Goal: Find contact information: Find contact information

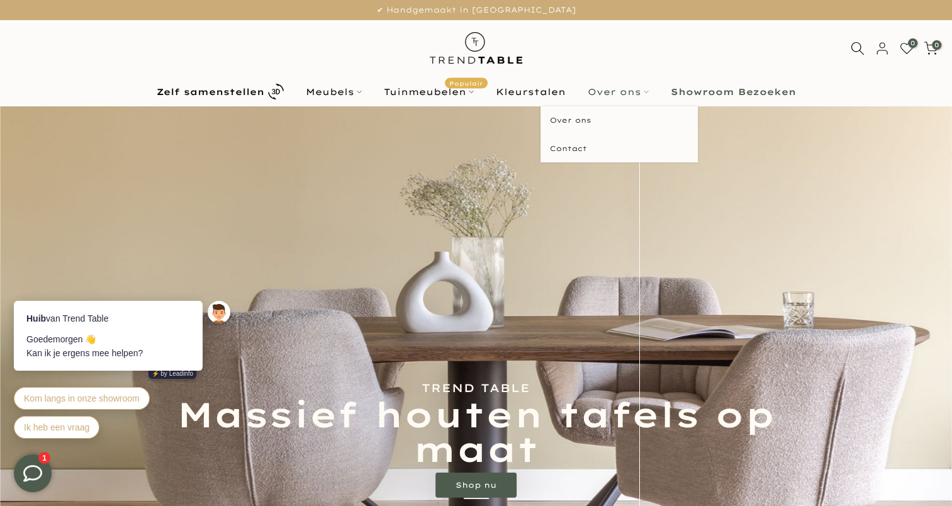
click at [639, 92] on link "Over ons" at bounding box center [617, 91] width 83 height 15
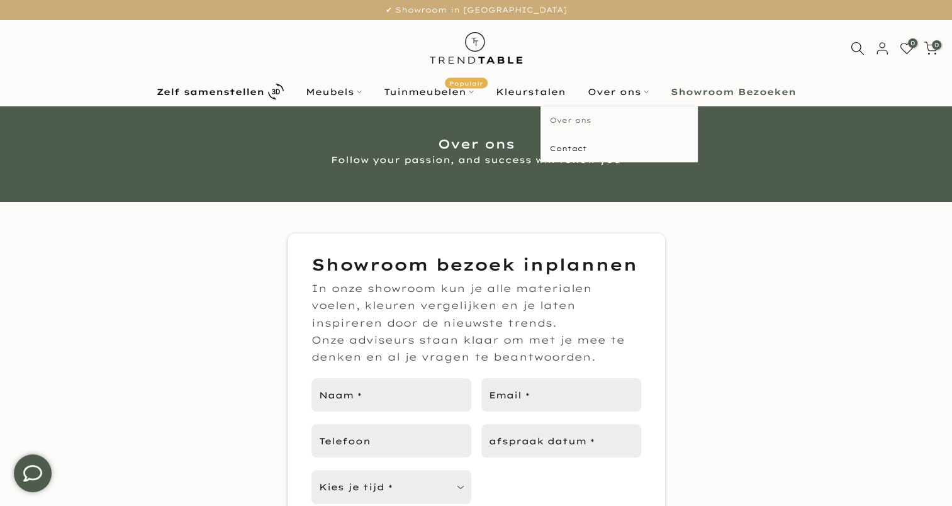
click at [559, 120] on link "Over ons" at bounding box center [619, 120] width 157 height 28
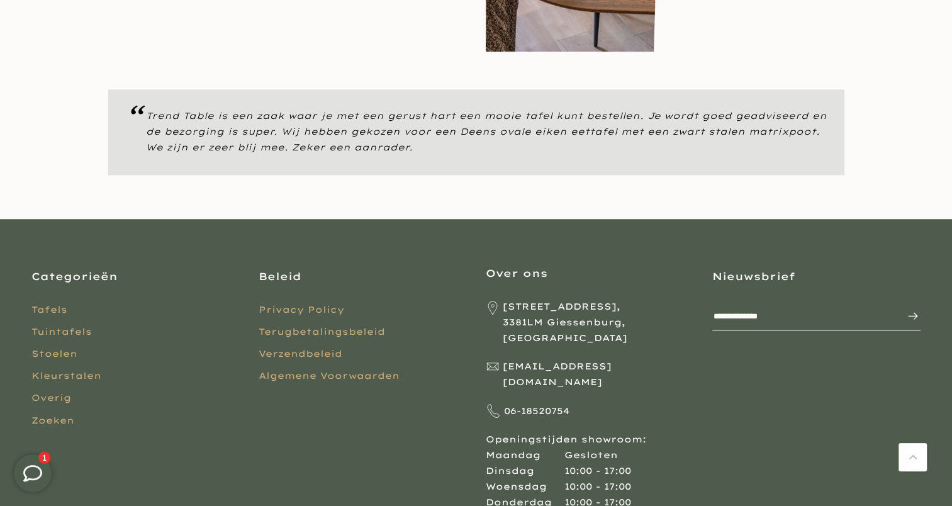
scroll to position [1196, 0]
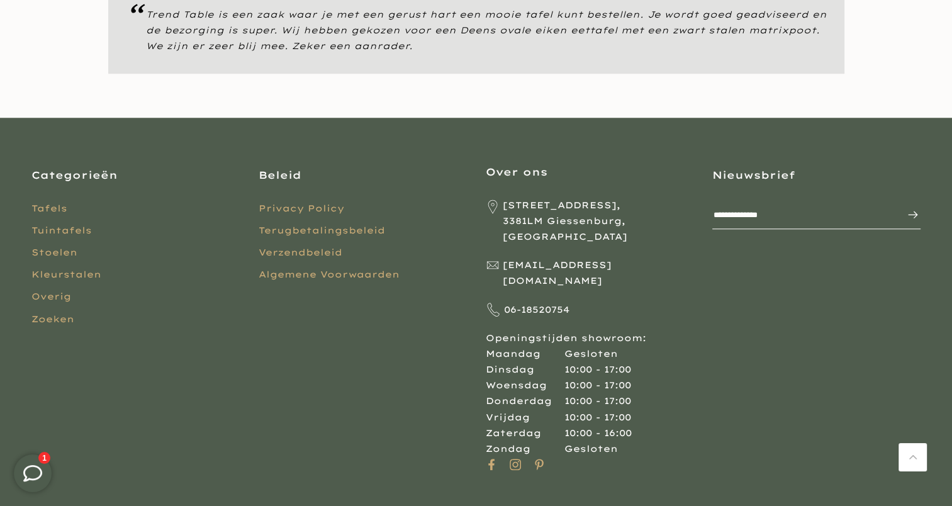
click at [506, 302] on span "06-18520754" at bounding box center [536, 310] width 65 height 16
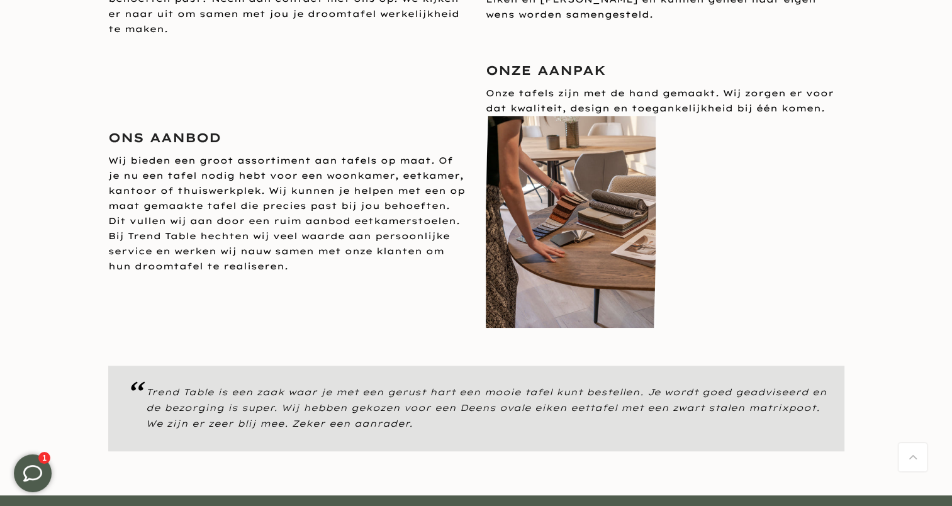
scroll to position [1070, 0]
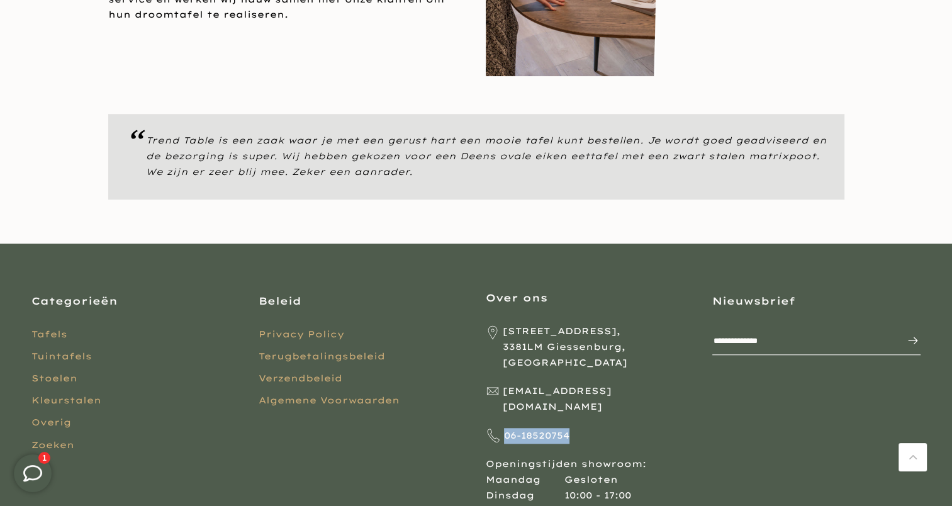
drag, startPoint x: 506, startPoint y: 403, endPoint x: 581, endPoint y: 401, distance: 75.5
click at [581, 428] on p "06-18520754" at bounding box center [590, 436] width 208 height 16
copy span "06-18520754"
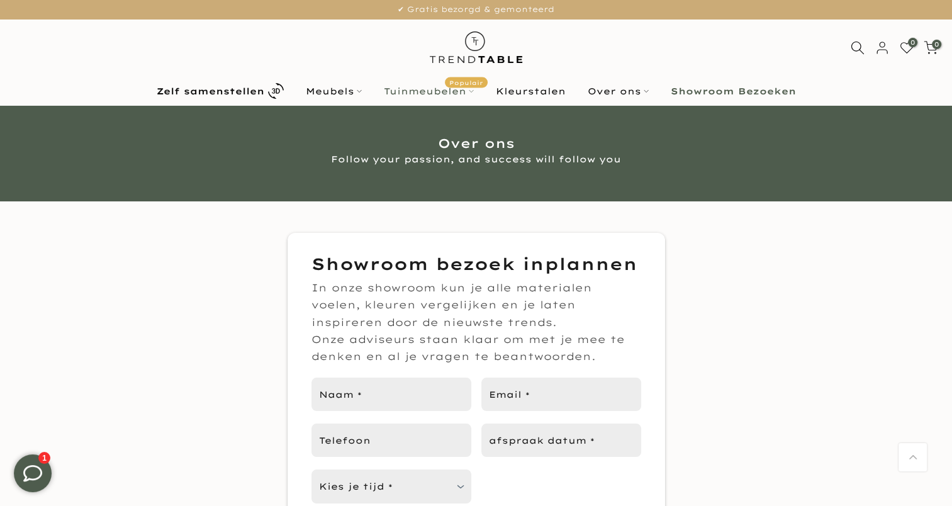
scroll to position [0, 0]
click at [756, 87] on b "Showroom Bezoeken" at bounding box center [733, 91] width 125 height 9
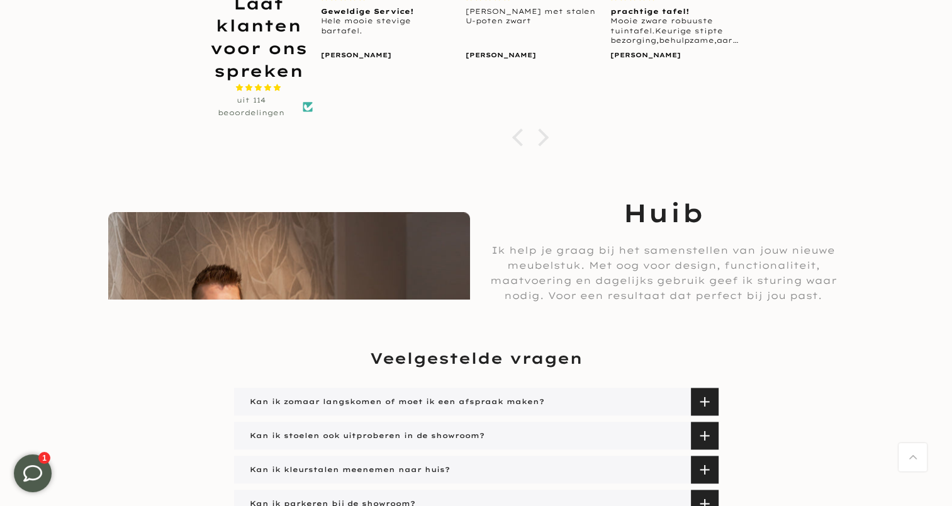
scroll to position [1825, 0]
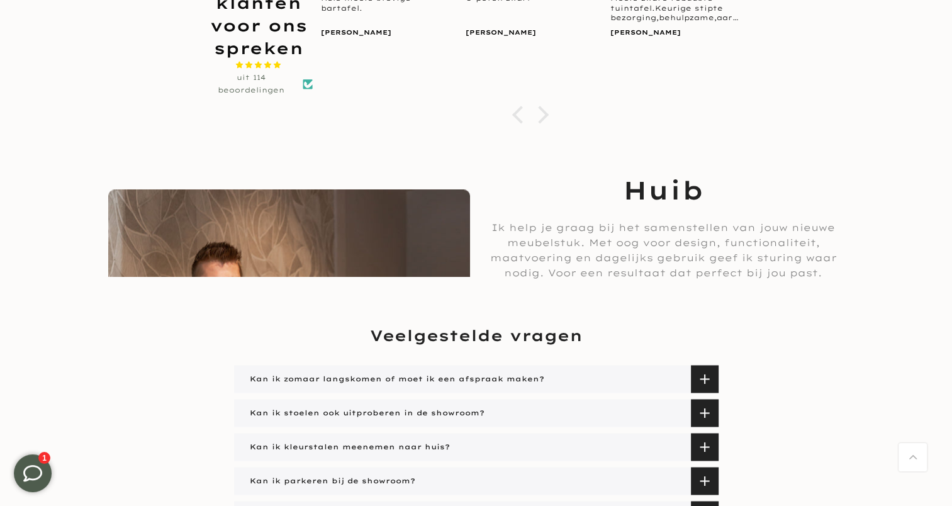
click at [305, 227] on img at bounding box center [289, 415] width 362 height 452
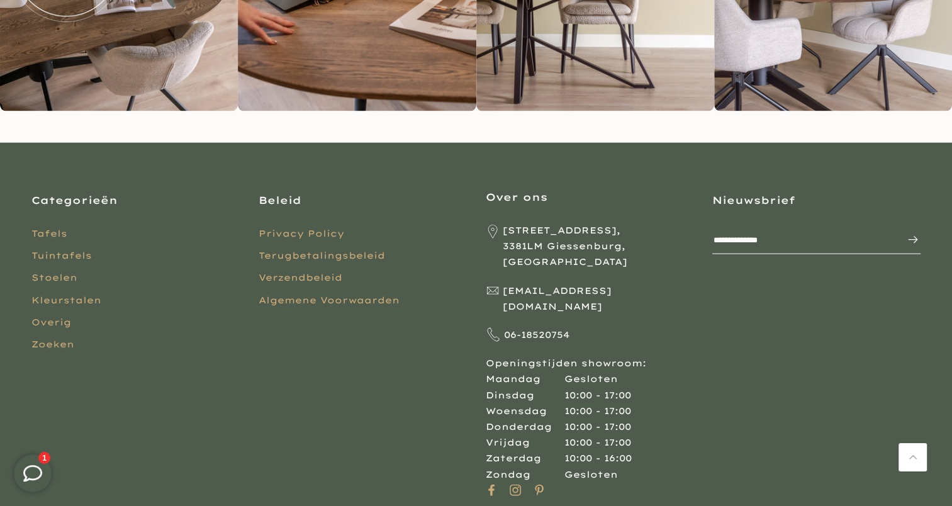
scroll to position [2871, 0]
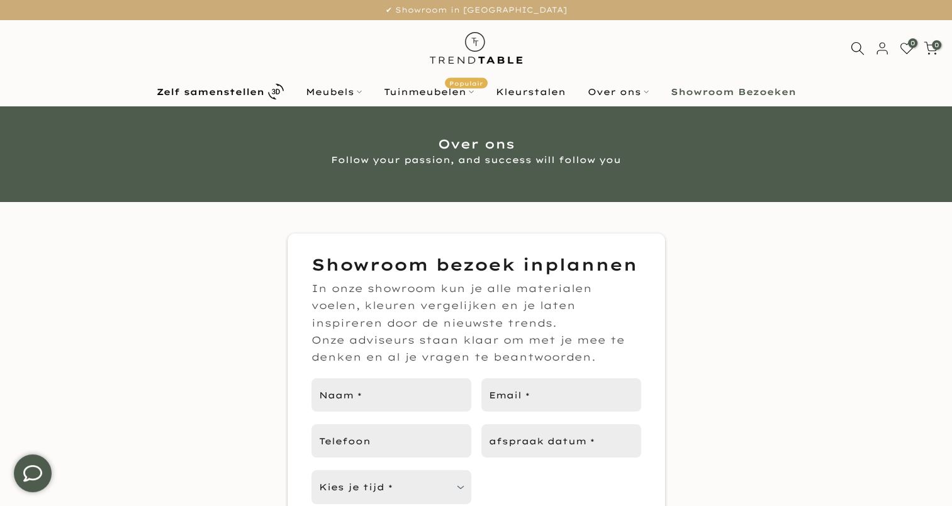
click at [468, 39] on img at bounding box center [476, 48] width 110 height 56
